Goal: Find contact information: Find contact information

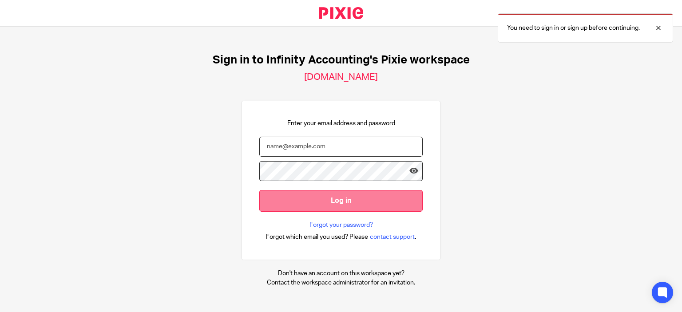
type input "[EMAIL_ADDRESS][DOMAIN_NAME]"
click at [364, 192] on input "Log in" at bounding box center [340, 201] width 163 height 22
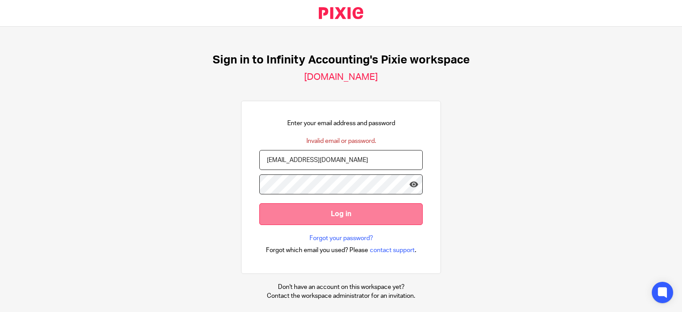
drag, startPoint x: 0, startPoint y: 0, endPoint x: 363, endPoint y: 222, distance: 425.5
click at [364, 222] on input "Log in" at bounding box center [340, 214] width 163 height 22
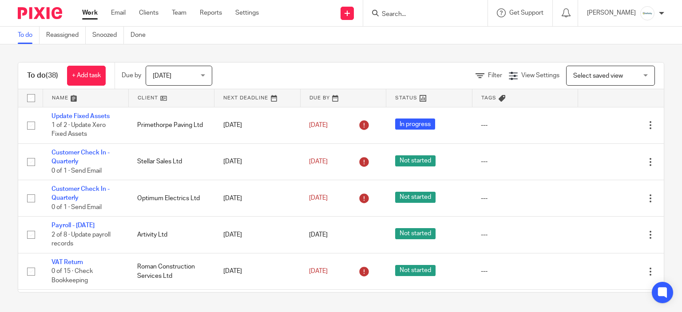
click at [431, 11] on input "Search" at bounding box center [421, 15] width 80 height 8
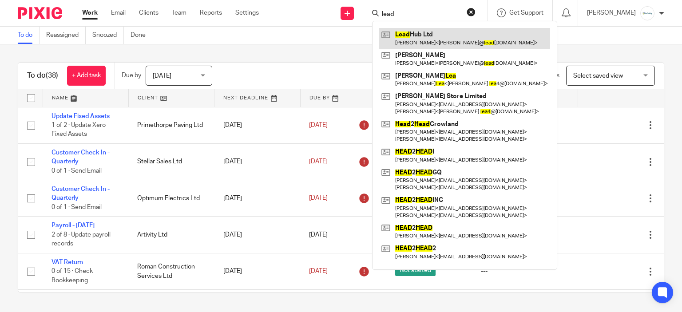
type input "lead"
click at [436, 32] on link at bounding box center [464, 38] width 171 height 20
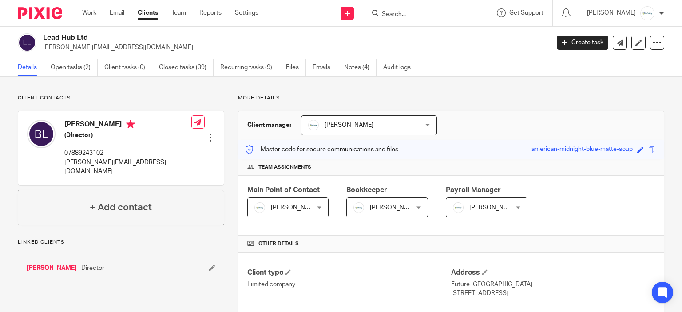
click at [79, 124] on h4 "[PERSON_NAME]" at bounding box center [127, 125] width 127 height 11
copy h4 "[PERSON_NAME]"
click at [68, 102] on div "Client contacts [PERSON_NAME] (DIrector) 07889243102 [PERSON_NAME][EMAIL_ADDRES…" at bounding box center [121, 160] width 207 height 131
click at [71, 123] on h4 "[PERSON_NAME]" at bounding box center [127, 125] width 127 height 11
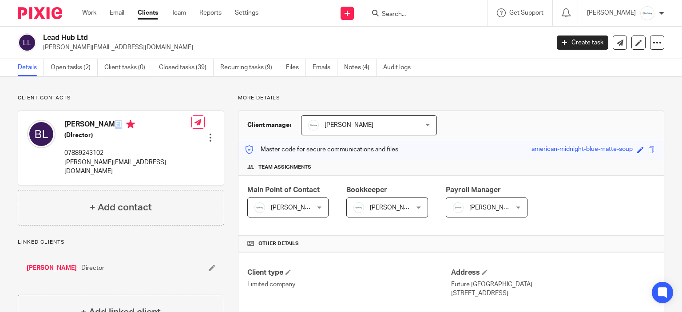
click at [66, 123] on h4 "[PERSON_NAME]" at bounding box center [127, 125] width 127 height 11
drag, startPoint x: 64, startPoint y: 122, endPoint x: 128, endPoint y: 124, distance: 64.0
click at [124, 124] on h4 "[PERSON_NAME]" at bounding box center [127, 125] width 127 height 11
copy h4 "[PERSON_NAME]"
drag, startPoint x: 87, startPoint y: 169, endPoint x: 84, endPoint y: 160, distance: 9.8
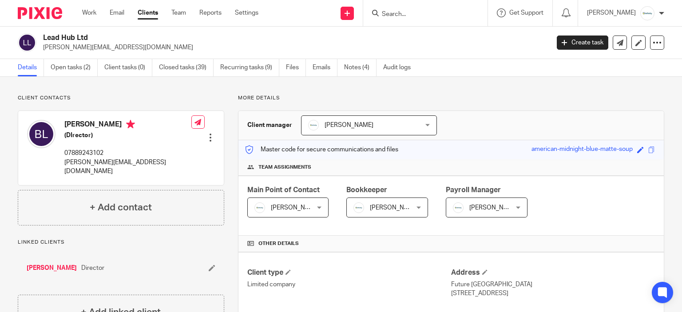
click at [86, 168] on div "[PERSON_NAME] (DIrector) 07889243102 [PERSON_NAME][EMAIL_ADDRESS][DOMAIN_NAME]" at bounding box center [109, 148] width 164 height 65
click at [84, 154] on p "07889243102" at bounding box center [127, 153] width 127 height 9
click at [93, 161] on p "brandon@leadhub.co.uk" at bounding box center [127, 167] width 127 height 18
click at [93, 162] on p "brandon@leadhub.co.uk" at bounding box center [127, 167] width 127 height 18
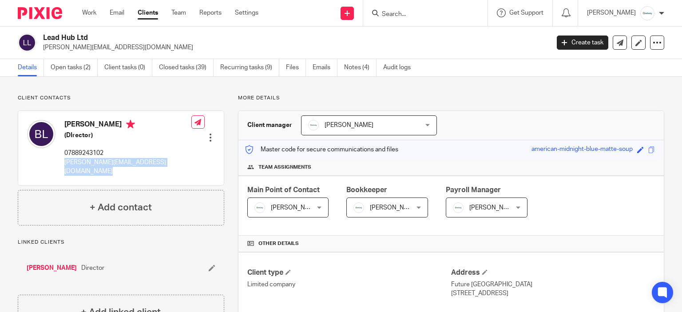
copy div "brandon@leadhub.co.uk"
click at [91, 8] on div "Work Email Clients Team Reports Settings Work Email Clients Team Reports Settin…" at bounding box center [172, 13] width 199 height 26
click at [93, 8] on link "Work" at bounding box center [89, 12] width 14 height 9
